Goal: Find specific page/section: Find specific page/section

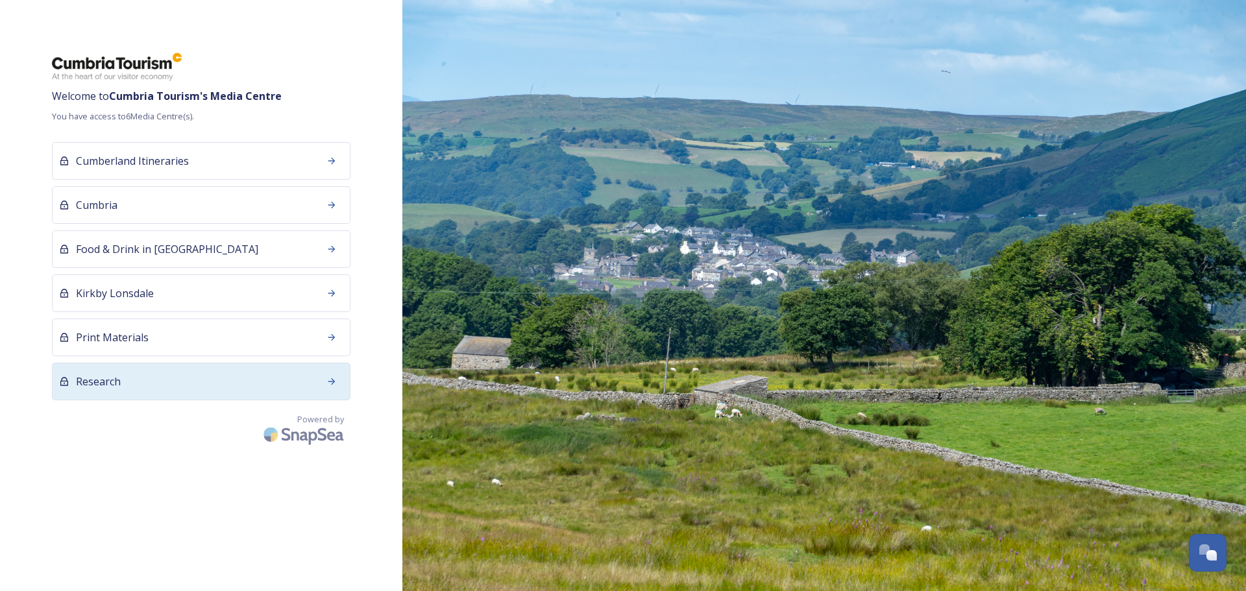
click at [161, 384] on div "Research" at bounding box center [201, 382] width 299 height 38
